Goal: Task Accomplishment & Management: Use online tool/utility

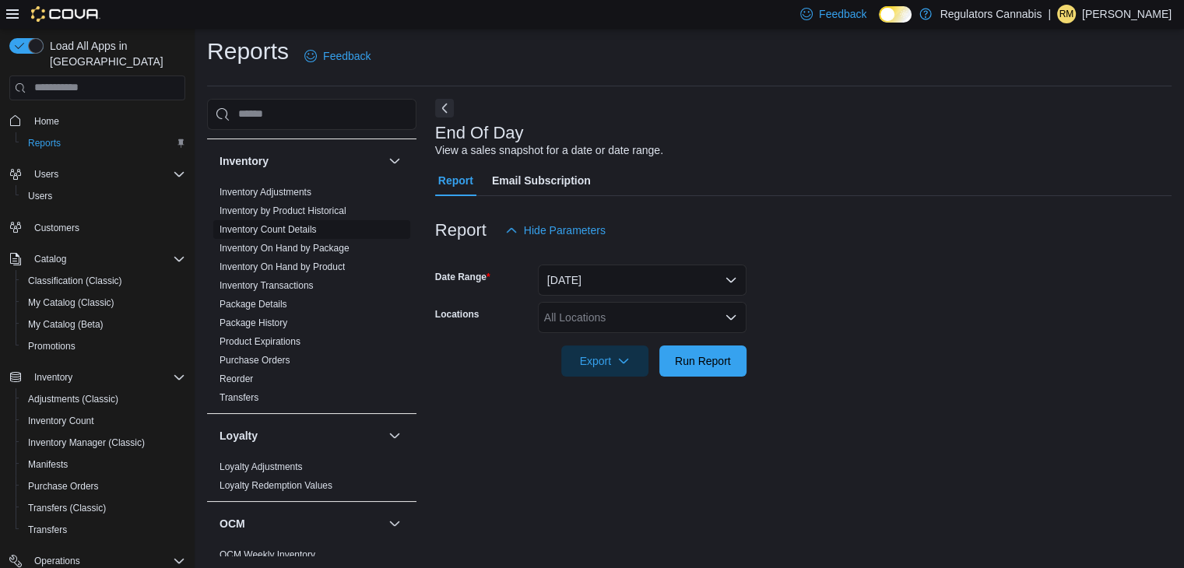
scroll to position [255, 0]
click at [262, 268] on link "Inventory On Hand by Product" at bounding box center [281, 266] width 125 height 11
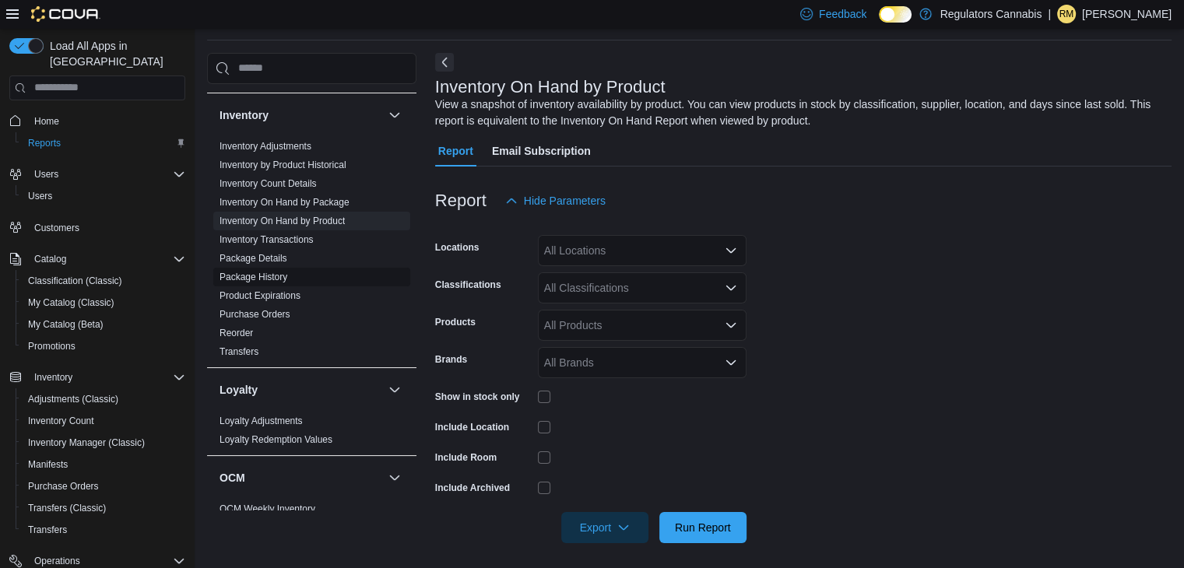
scroll to position [52, 0]
click at [262, 268] on ul "Inventory Adjustments Inventory by Product Historical Inventory Count Details I…" at bounding box center [311, 248] width 197 height 224
click at [620, 254] on div "All Locations" at bounding box center [642, 249] width 209 height 31
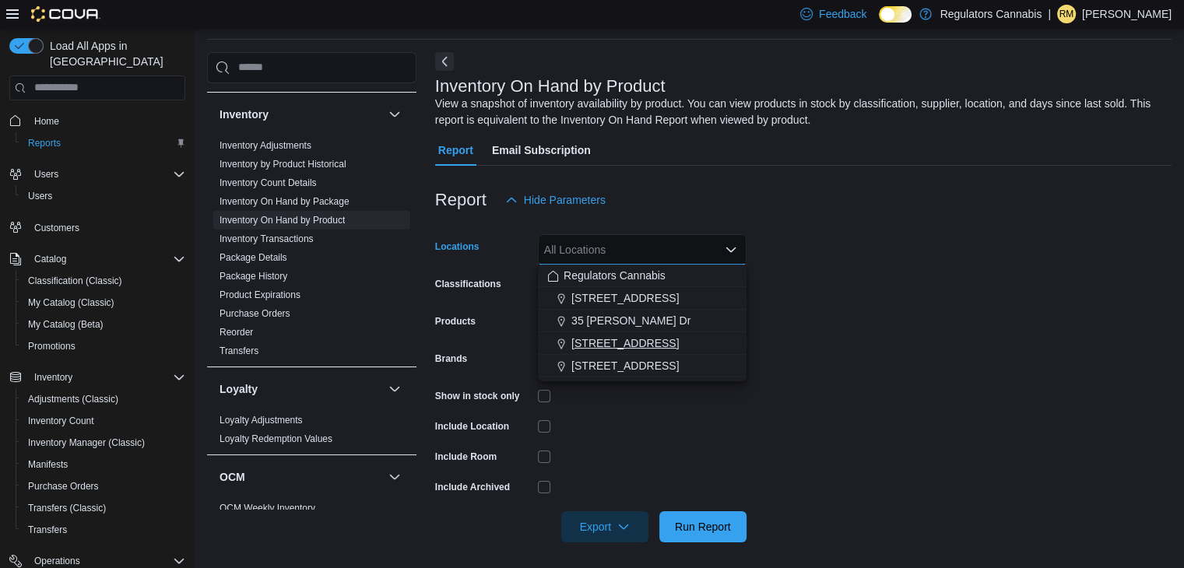
click at [621, 342] on span "[STREET_ADDRESS]" at bounding box center [624, 343] width 107 height 16
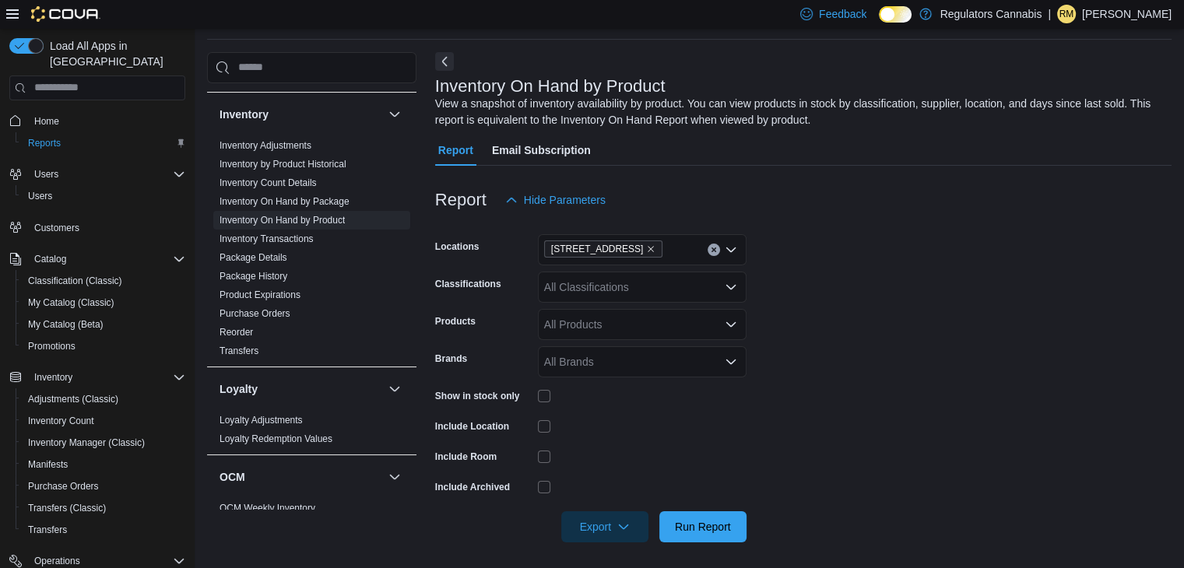
click at [864, 209] on div "Report Hide Parameters" at bounding box center [803, 199] width 736 height 31
click at [634, 286] on div "All Classifications" at bounding box center [642, 287] width 209 height 31
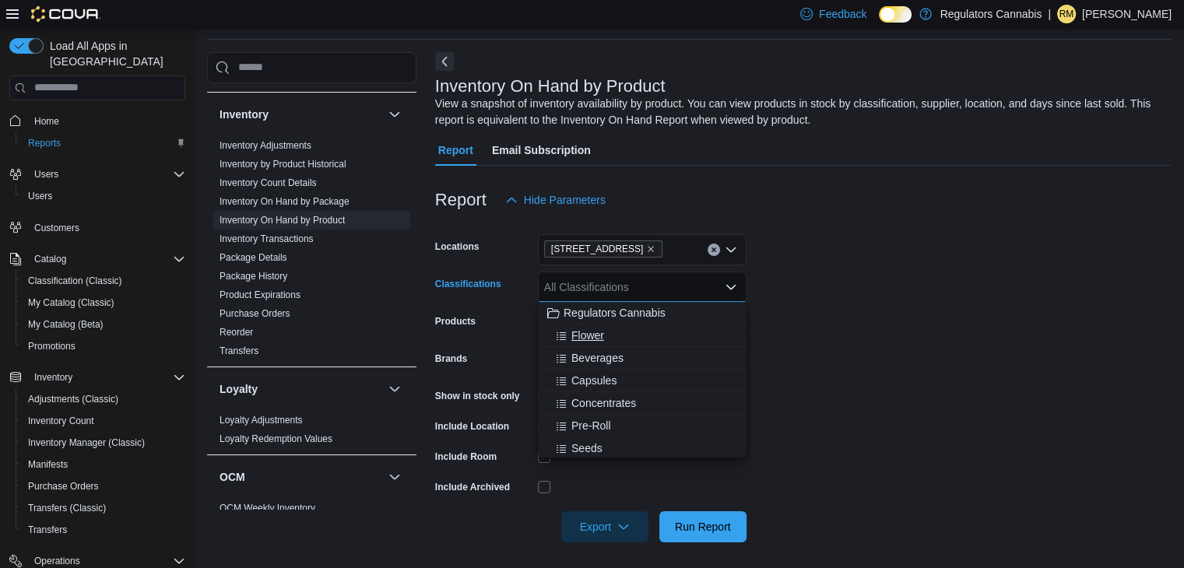
click at [598, 332] on span "Flower" at bounding box center [587, 336] width 33 height 16
click at [845, 261] on form "Locations [STREET_ADDRESS] Classifications Flower Combo box. Selected. Flower. …" at bounding box center [803, 379] width 736 height 327
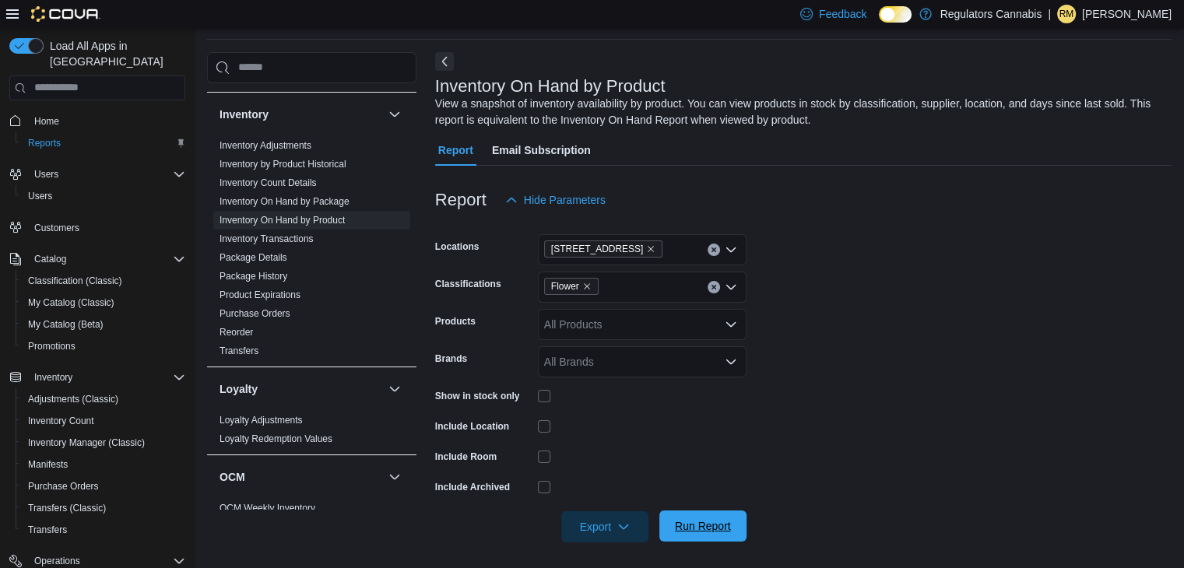
click at [708, 518] on span "Run Report" at bounding box center [703, 526] width 56 height 16
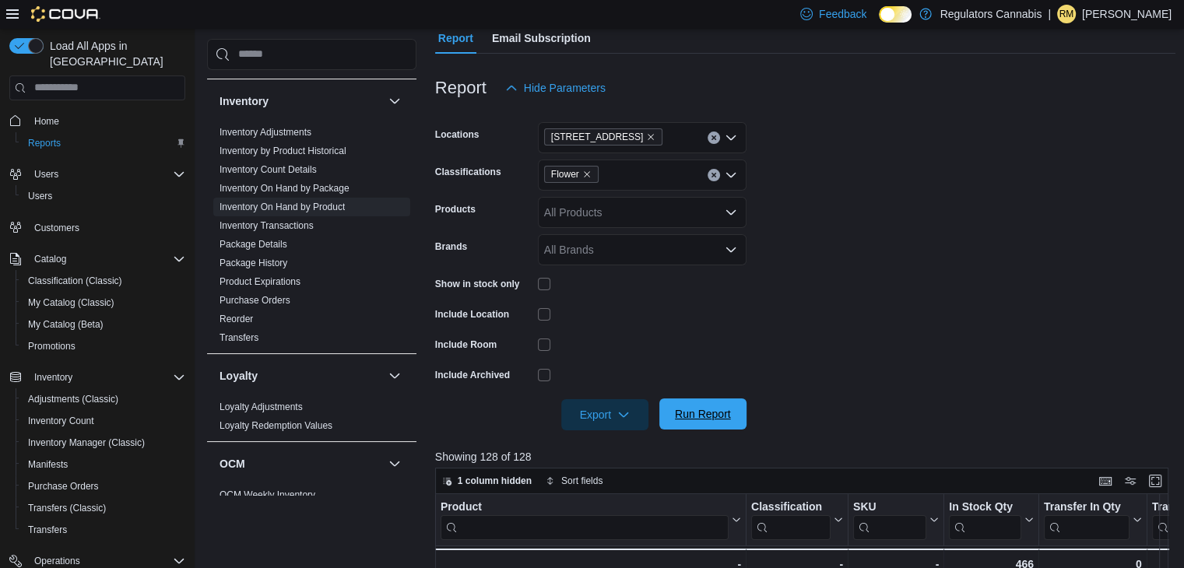
scroll to position [165, 0]
click at [627, 411] on icon "button" at bounding box center [623, 413] width 12 height 12
click at [612, 444] on span "Export to Excel" at bounding box center [607, 444] width 70 height 12
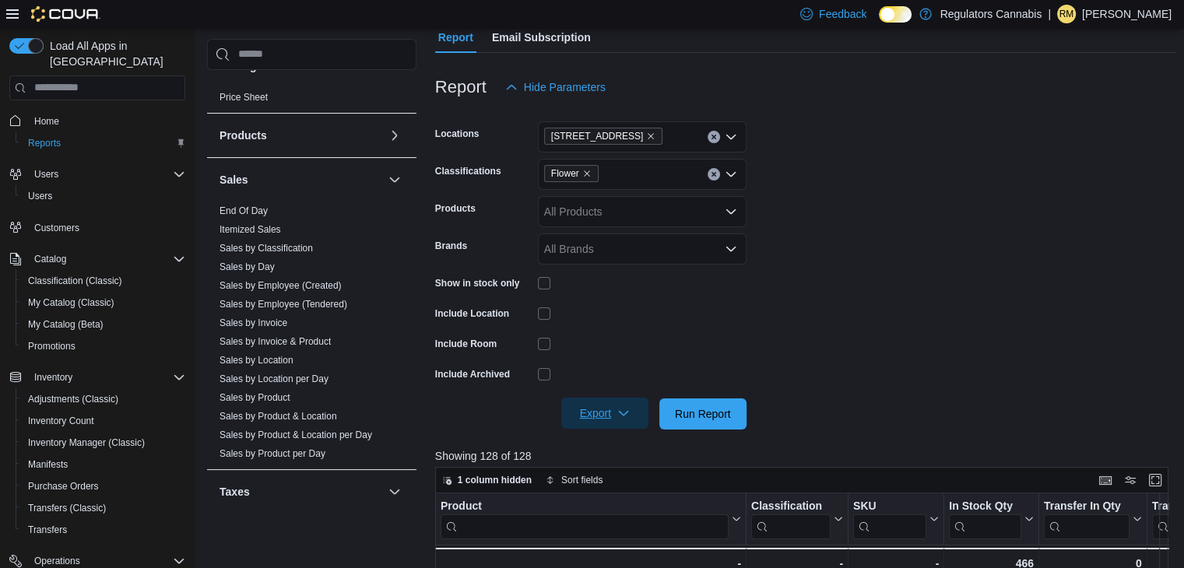
scroll to position [798, 0]
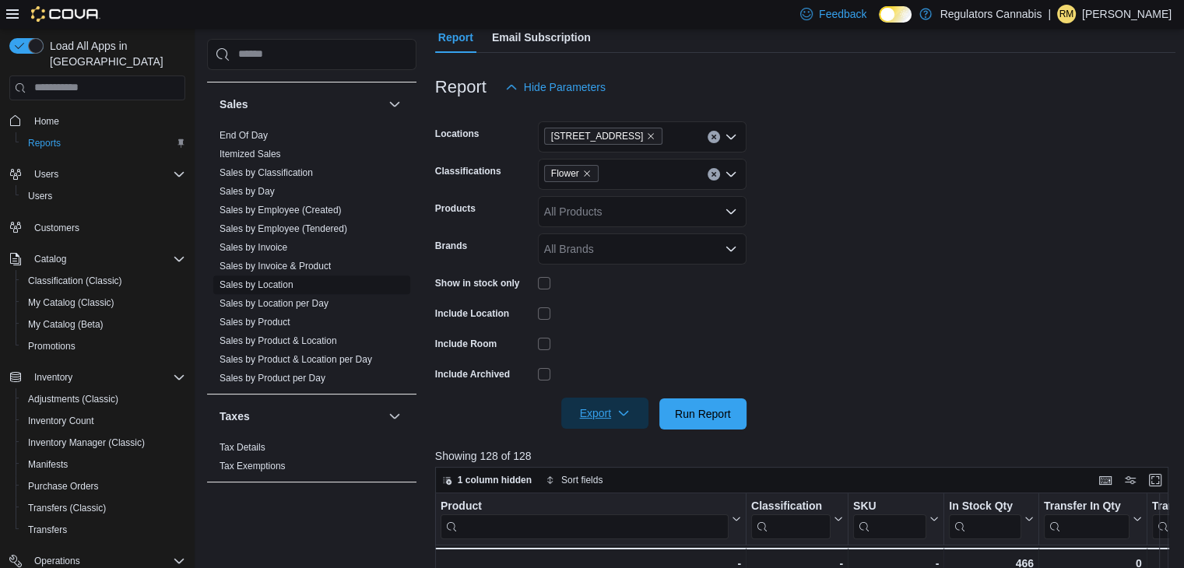
click at [271, 282] on link "Sales by Location" at bounding box center [256, 284] width 74 height 11
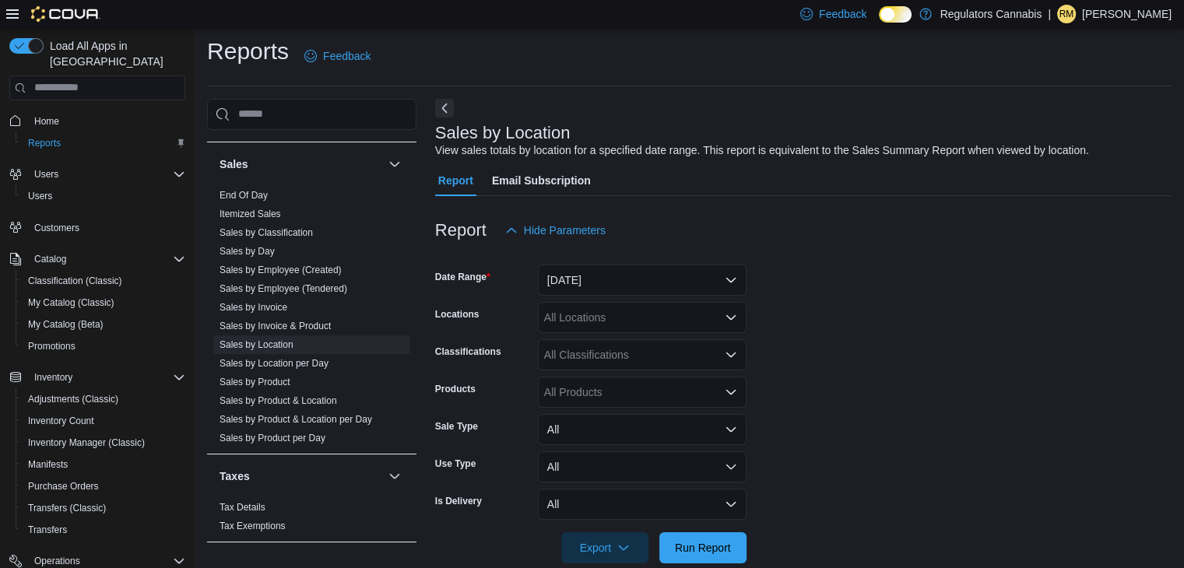
scroll to position [31, 0]
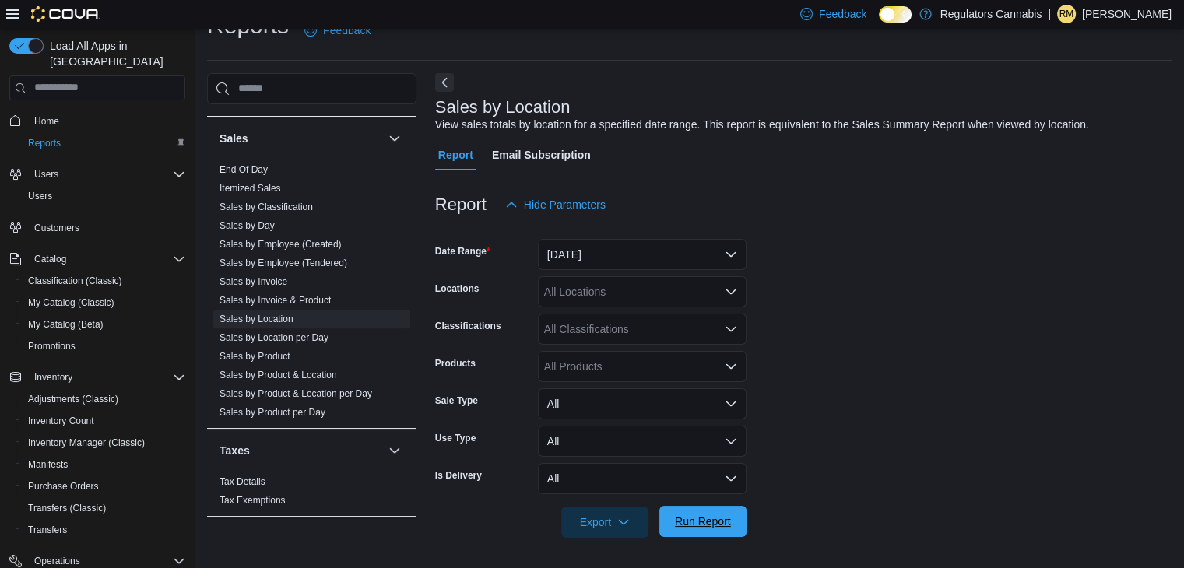
click at [715, 515] on span "Run Report" at bounding box center [703, 522] width 56 height 16
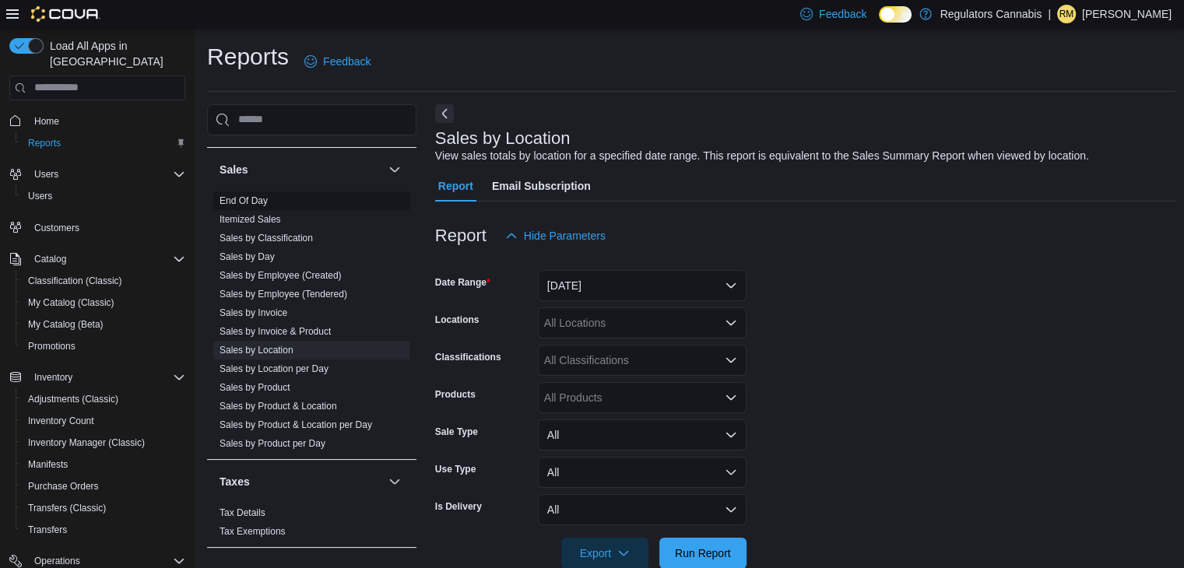
click at [252, 195] on link "End Of Day" at bounding box center [243, 200] width 48 height 11
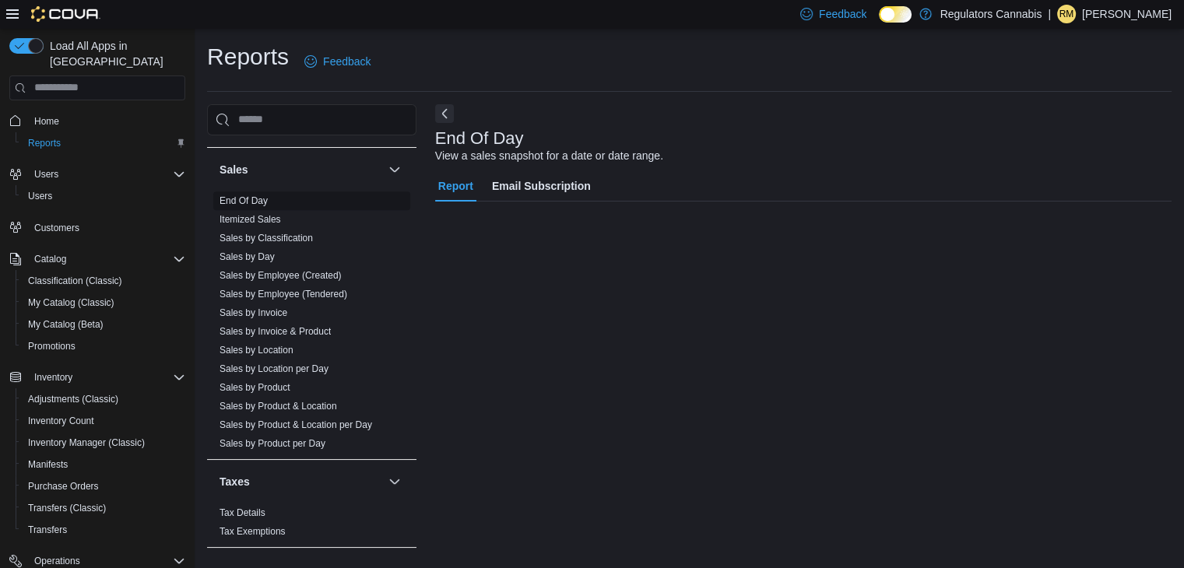
scroll to position [5, 0]
